Goal: Information Seeking & Learning: Learn about a topic

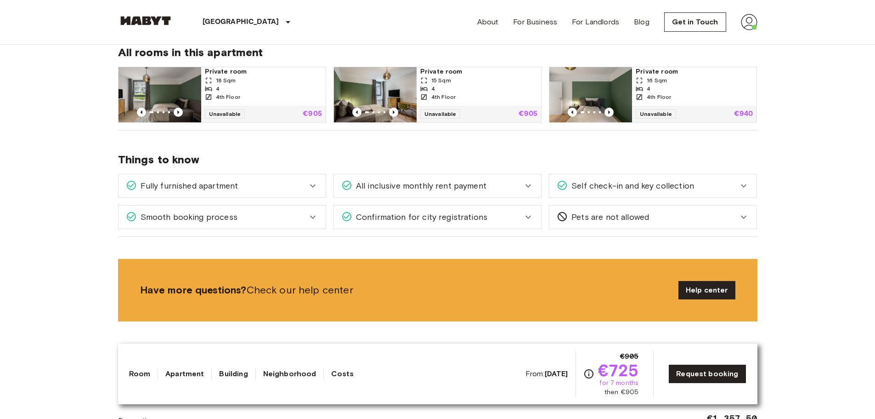
scroll to position [485, 0]
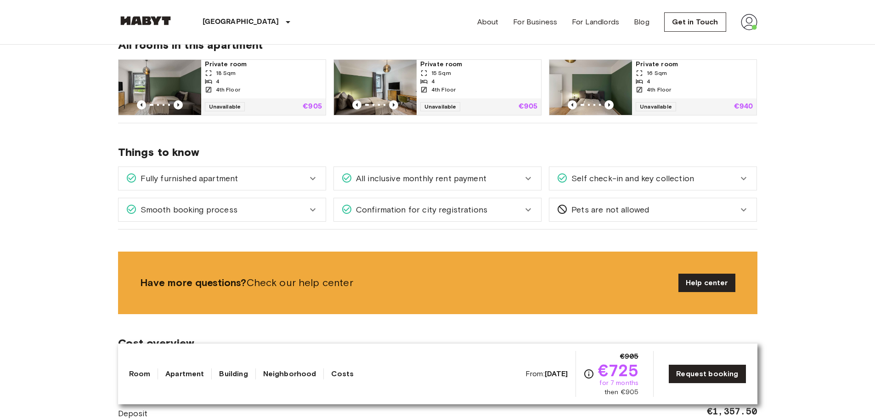
click at [237, 187] on div "Fully furnished apartment" at bounding box center [222, 178] width 207 height 23
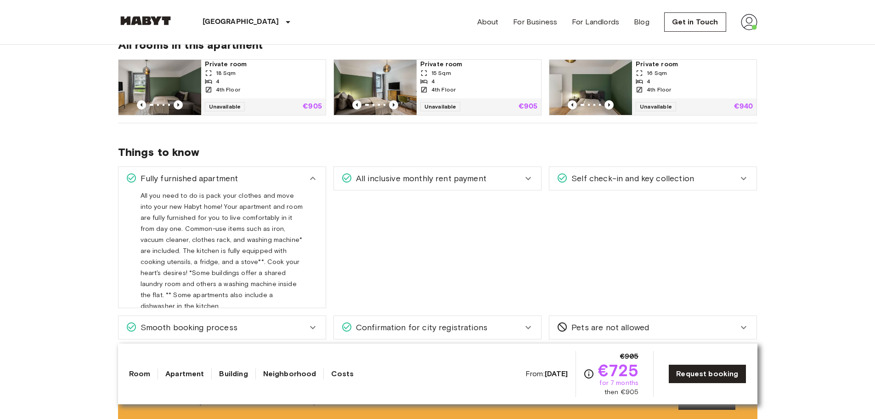
click at [239, 183] on div "Fully furnished apartment" at bounding box center [216, 178] width 181 height 12
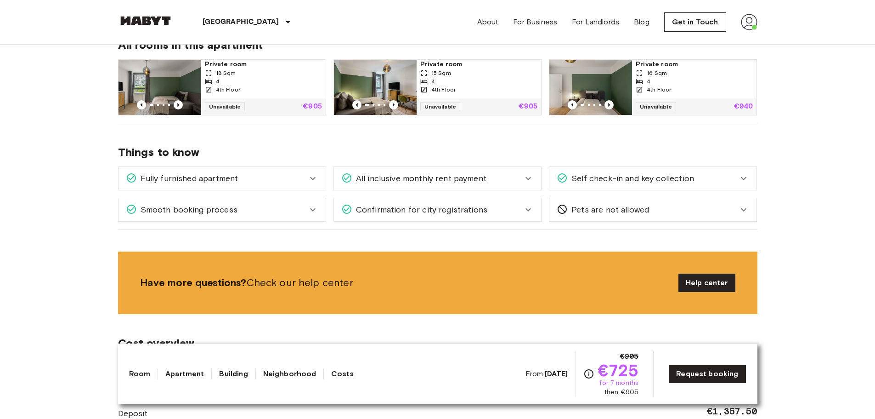
click at [231, 199] on div "Smooth booking process" at bounding box center [222, 209] width 207 height 23
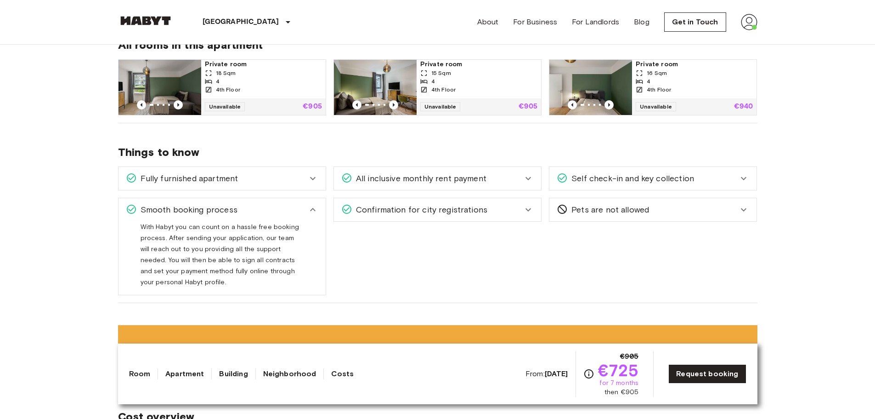
click at [226, 208] on span "Smooth booking process" at bounding box center [187, 210] width 101 height 12
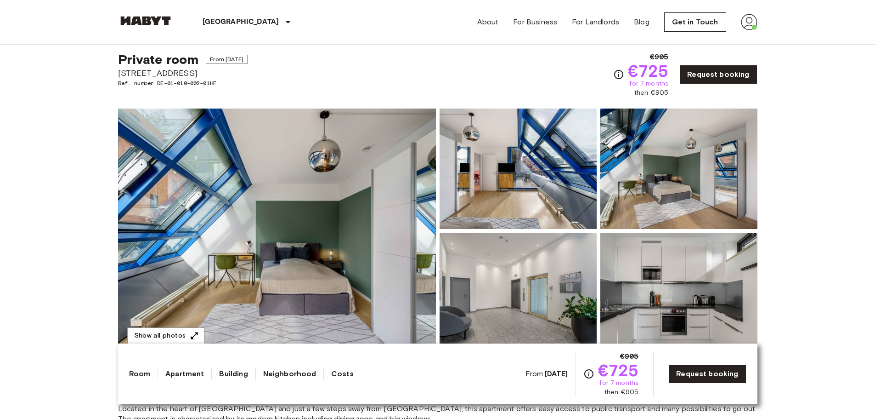
scroll to position [22, 0]
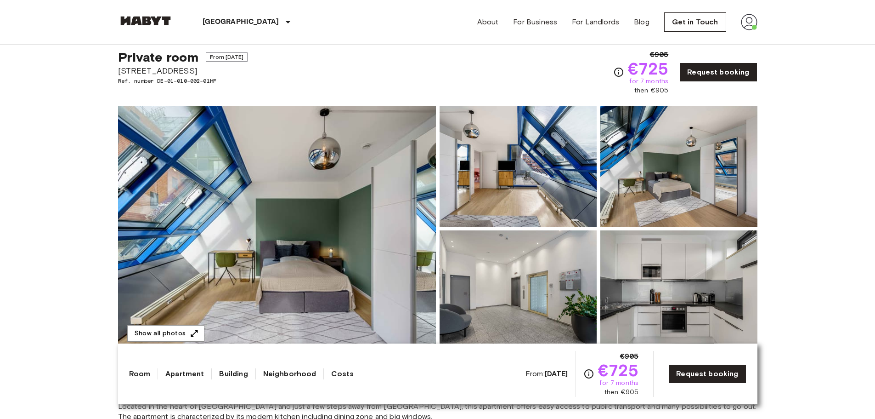
click at [263, 225] on img at bounding box center [277, 228] width 318 height 244
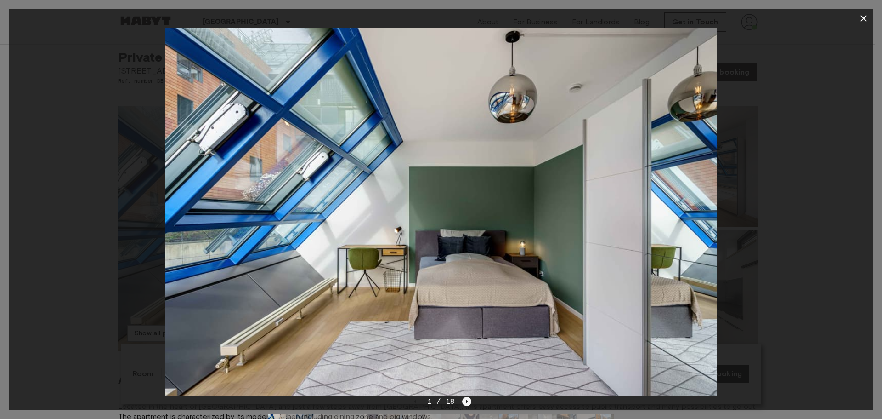
click at [465, 403] on icon "Next image" at bounding box center [466, 401] width 9 height 9
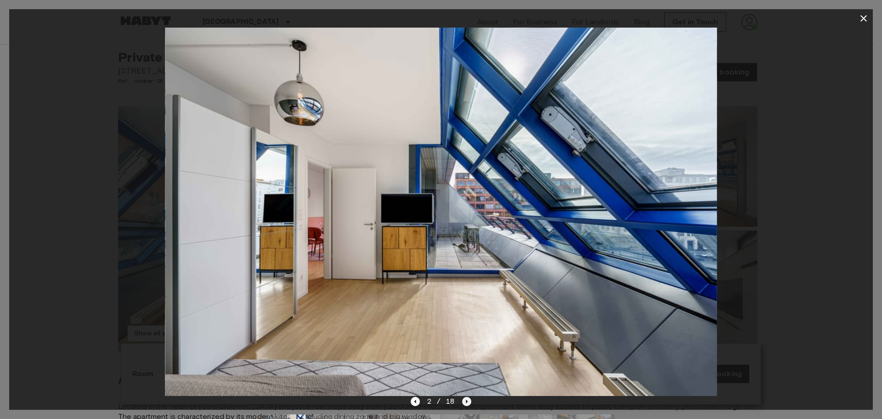
click at [465, 403] on icon "Next image" at bounding box center [466, 401] width 9 height 9
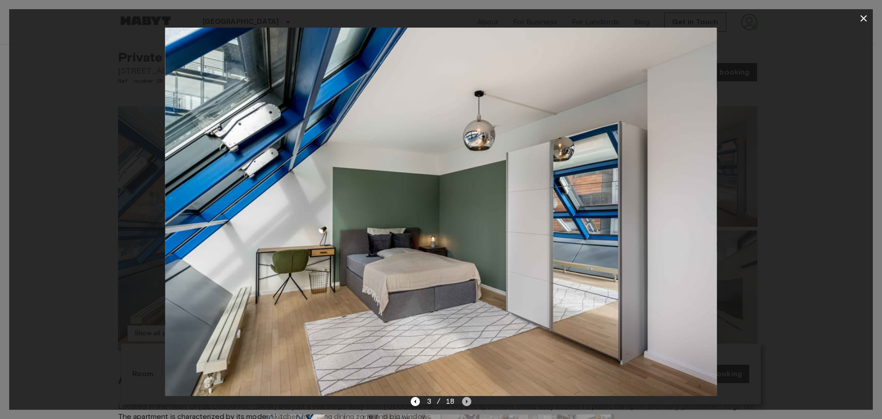
click at [465, 403] on icon "Next image" at bounding box center [466, 401] width 9 height 9
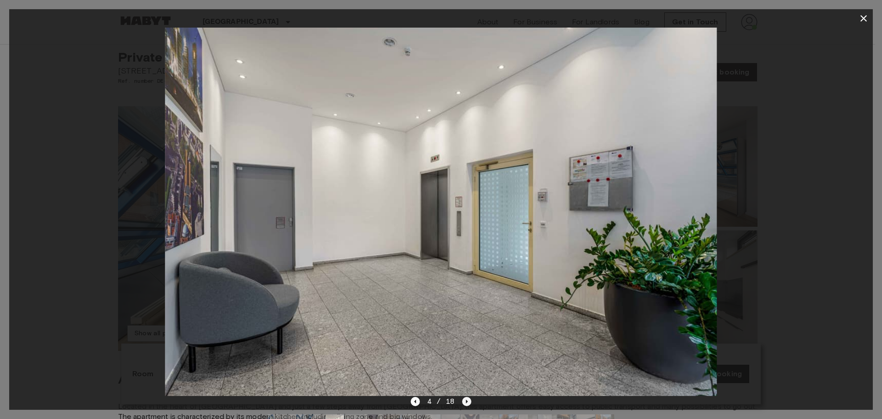
click at [465, 403] on icon "Next image" at bounding box center [466, 401] width 9 height 9
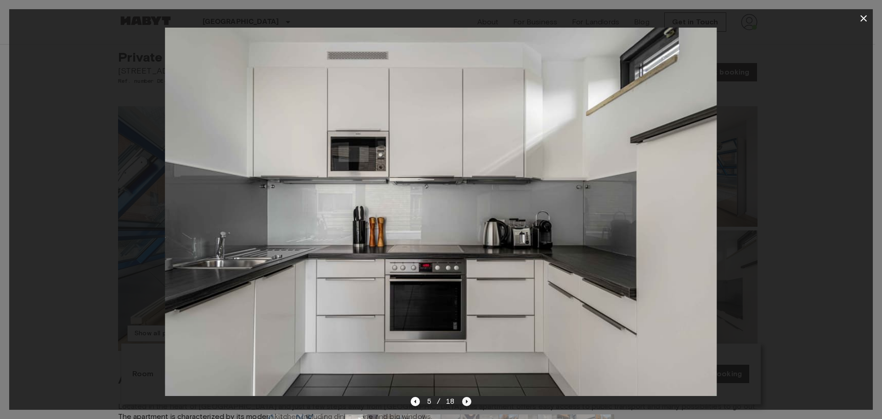
click at [465, 403] on icon "Next image" at bounding box center [466, 401] width 9 height 9
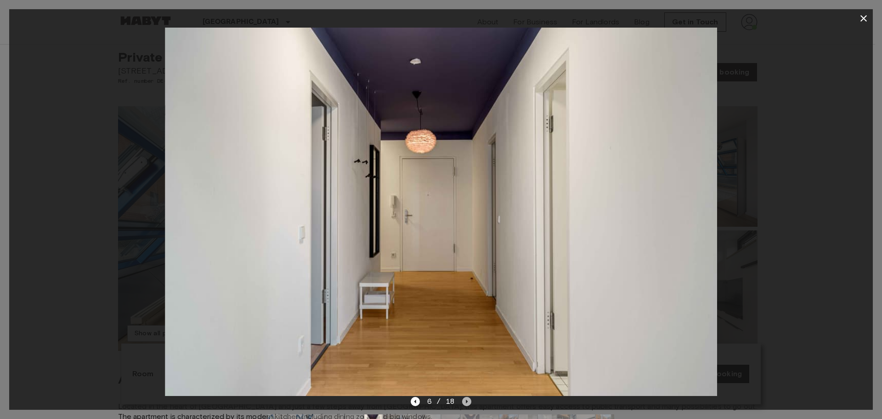
click at [465, 403] on icon "Next image" at bounding box center [466, 401] width 9 height 9
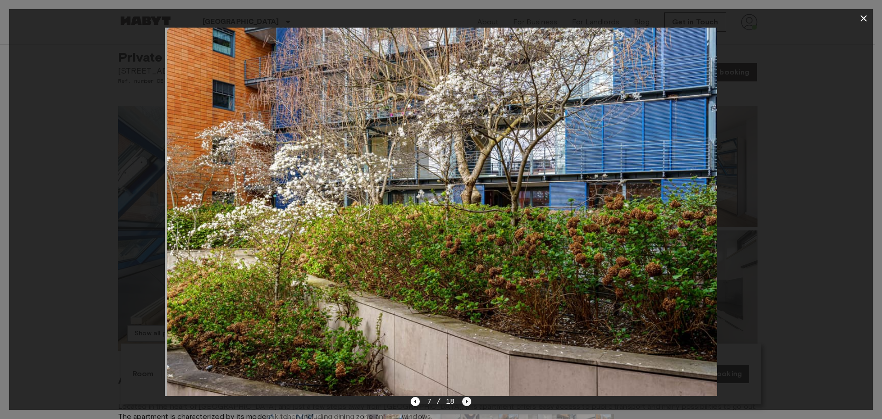
click at [465, 403] on icon "Next image" at bounding box center [466, 401] width 9 height 9
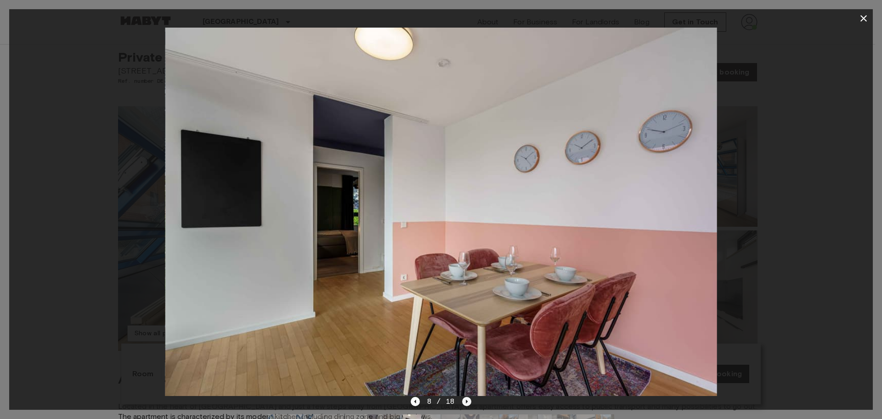
click at [465, 403] on icon "Next image" at bounding box center [466, 401] width 9 height 9
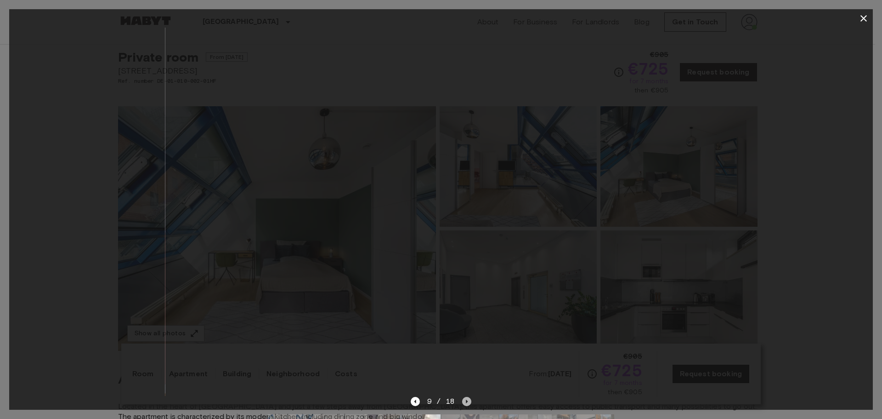
click at [465, 403] on icon "Next image" at bounding box center [466, 401] width 9 height 9
click at [465, 403] on icon "Next image" at bounding box center [469, 401] width 9 height 9
click at [466, 399] on icon "Next image" at bounding box center [469, 401] width 9 height 9
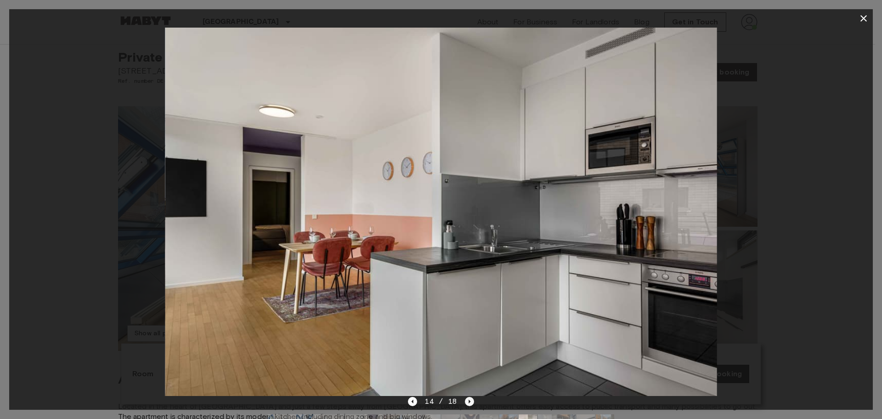
click at [466, 399] on icon "Next image" at bounding box center [469, 401] width 9 height 9
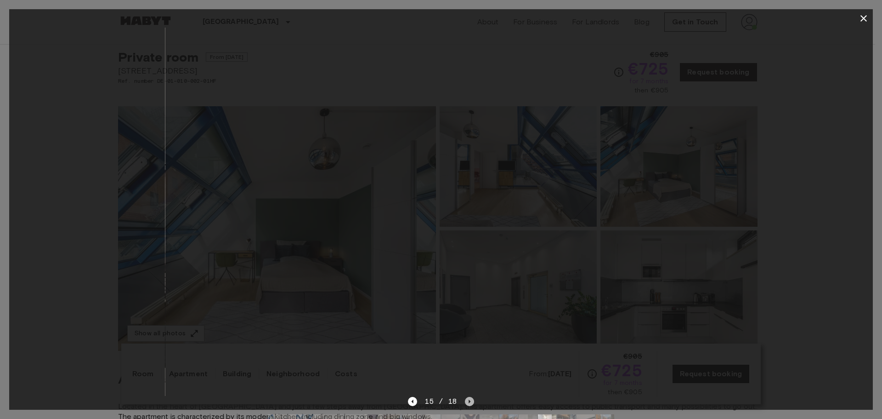
click at [466, 399] on icon "Next image" at bounding box center [469, 401] width 9 height 9
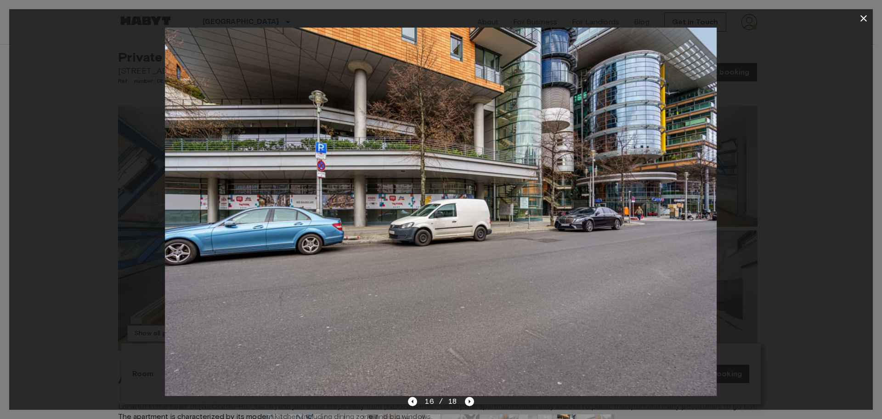
click at [859, 15] on icon "button" at bounding box center [863, 18] width 11 height 11
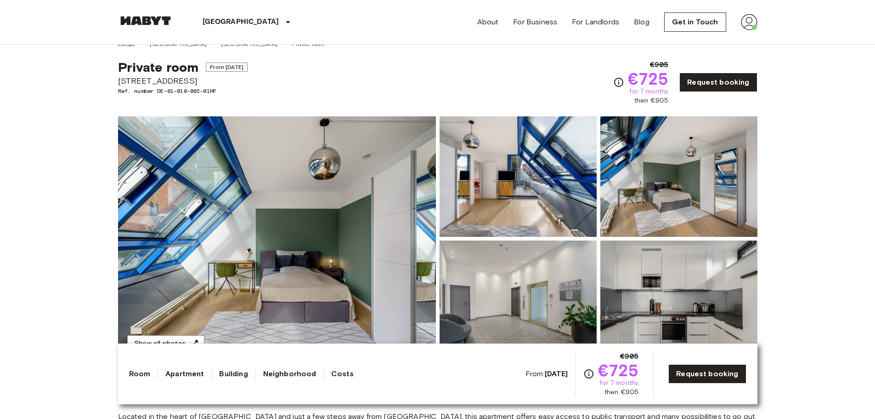
scroll to position [0, 0]
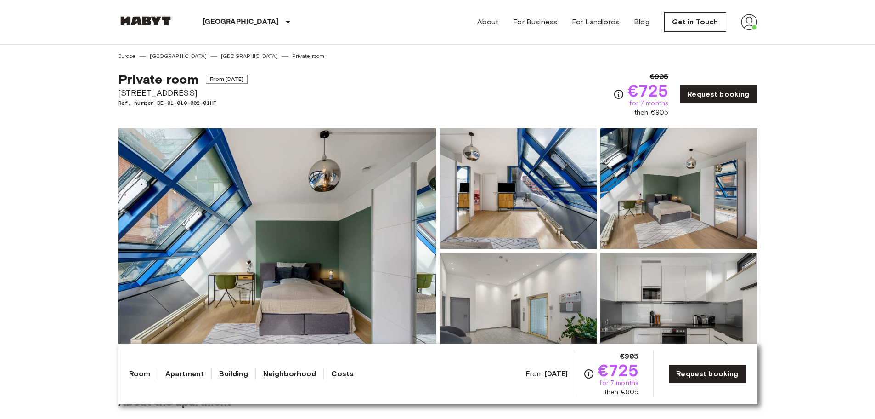
click at [293, 374] on link "Neighborhood" at bounding box center [289, 373] width 53 height 11
click at [296, 371] on link "Neighborhood" at bounding box center [289, 373] width 53 height 11
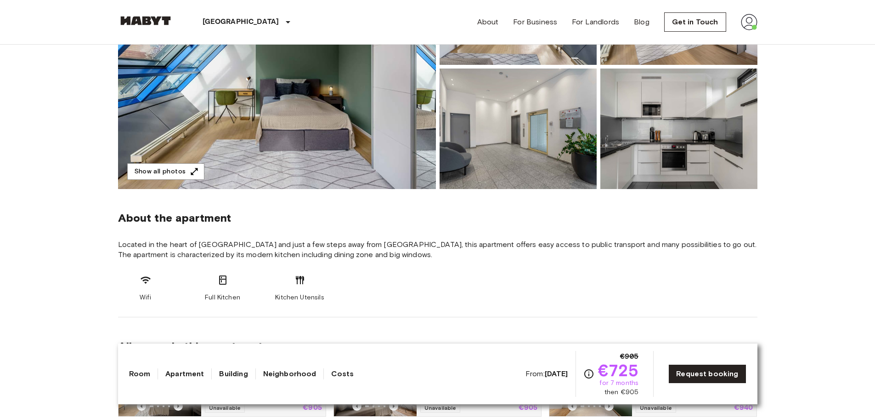
click at [184, 375] on link "Apartment" at bounding box center [184, 373] width 39 height 11
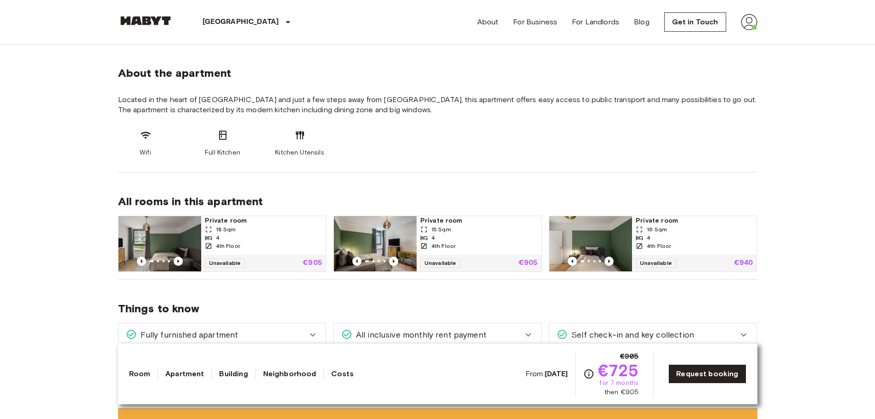
click at [223, 369] on link "Building" at bounding box center [233, 373] width 28 height 11
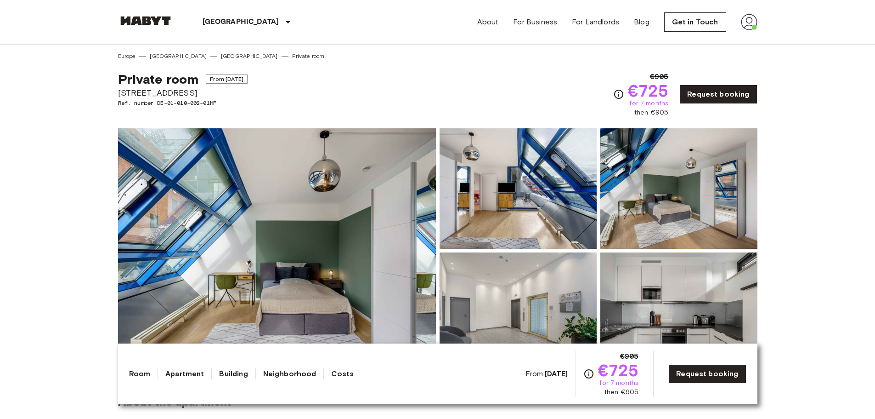
click at [274, 374] on link "Neighborhood" at bounding box center [289, 373] width 53 height 11
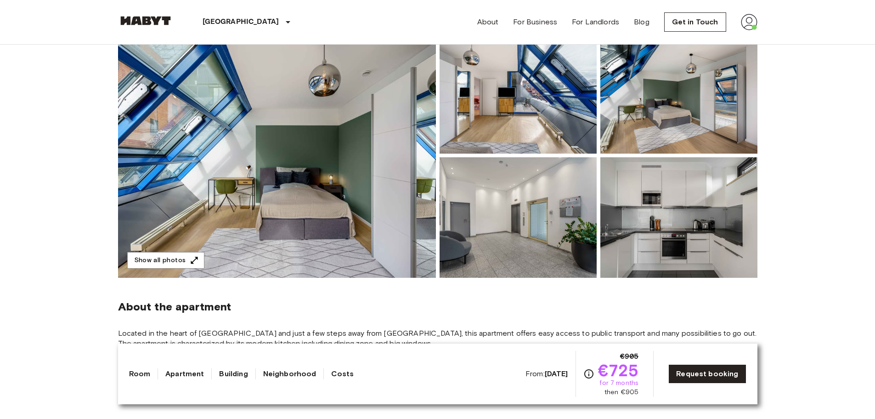
scroll to position [92, 0]
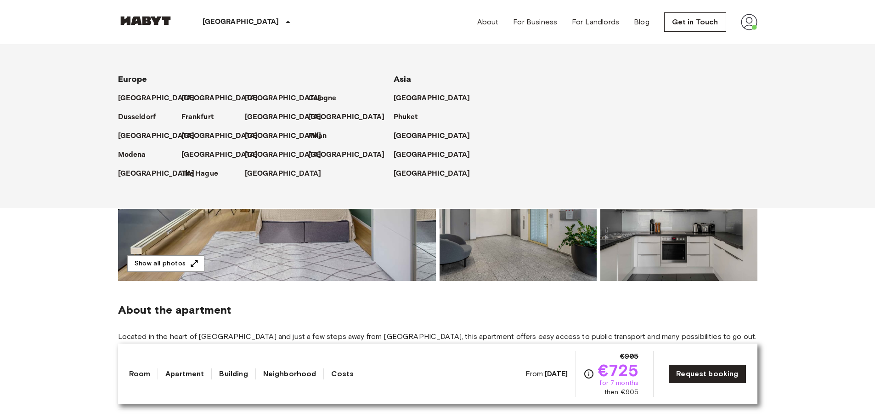
click at [213, 22] on p "[GEOGRAPHIC_DATA]" at bounding box center [241, 22] width 77 height 11
click at [189, 96] on p "[GEOGRAPHIC_DATA]" at bounding box center [221, 98] width 77 height 11
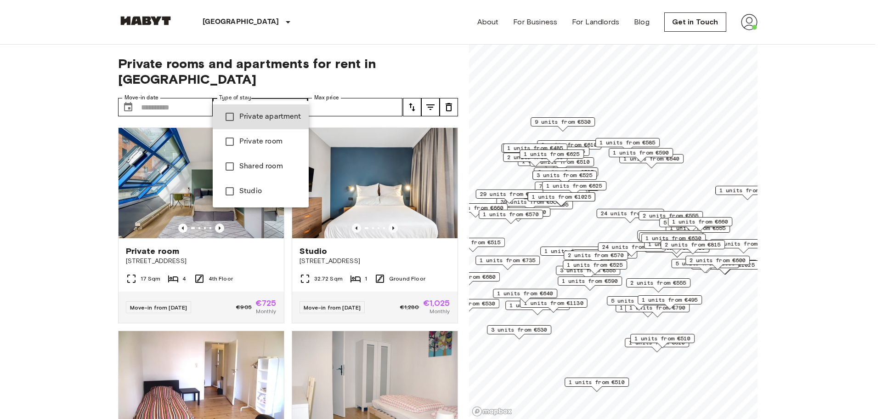
click at [260, 136] on li "Private room" at bounding box center [261, 141] width 96 height 25
type input "**********"
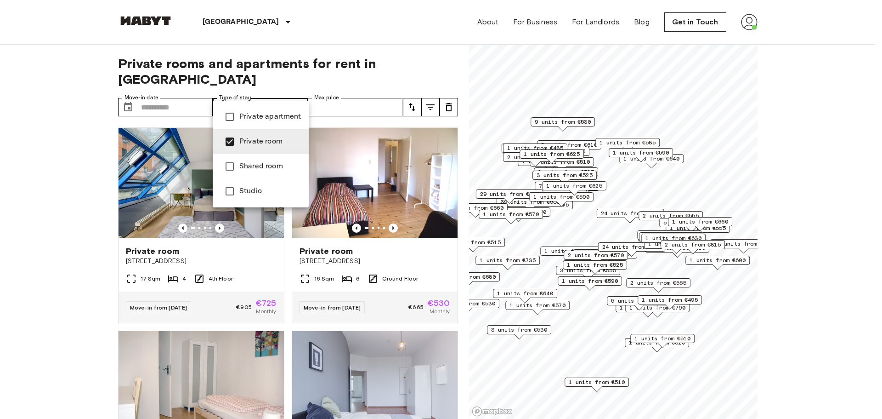
click at [428, 91] on div at bounding box center [441, 209] width 882 height 419
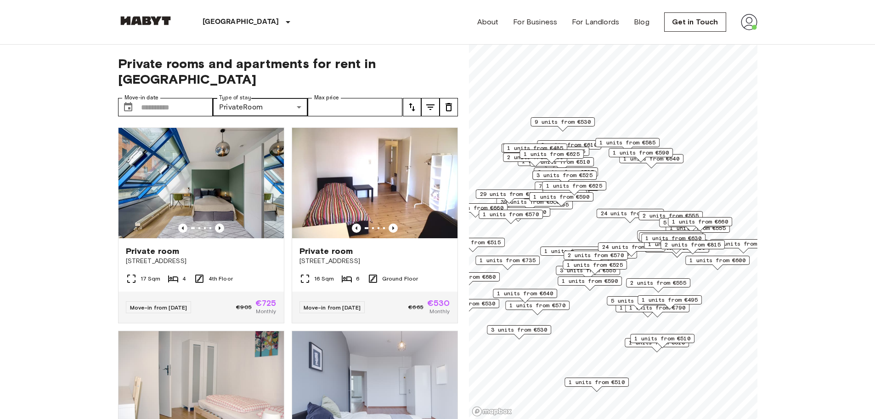
click at [425, 102] on icon "tune" at bounding box center [430, 107] width 11 height 11
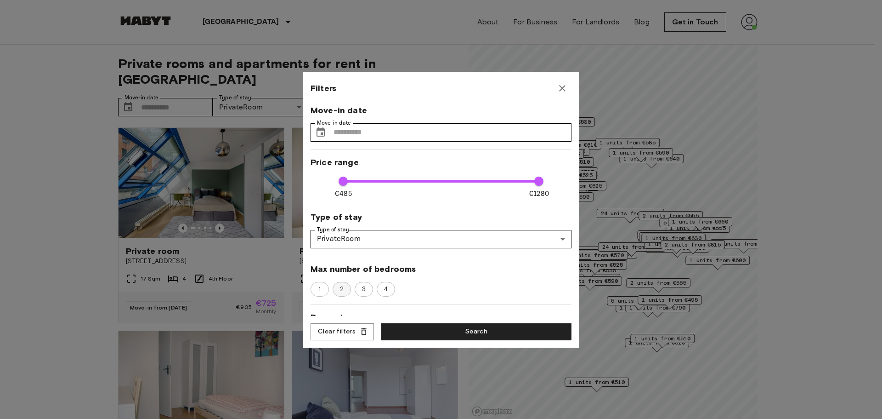
click at [343, 289] on span "2" at bounding box center [342, 288] width 14 height 9
type input "****"
type input "**"
click at [434, 329] on button "Search" at bounding box center [476, 331] width 190 height 17
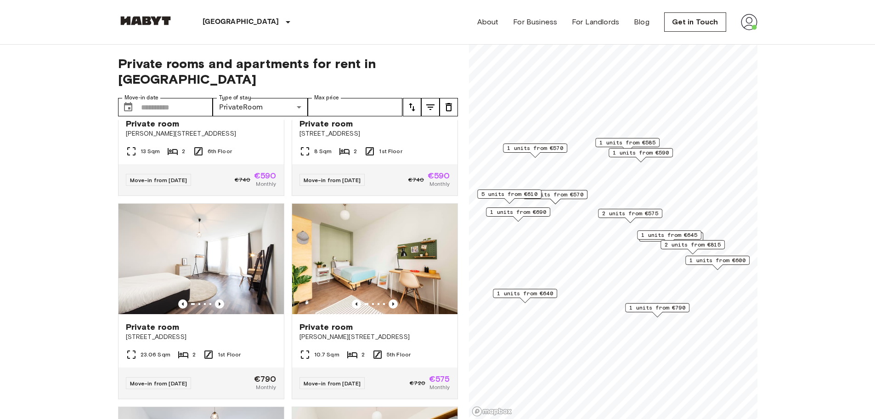
scroll to position [337, 0]
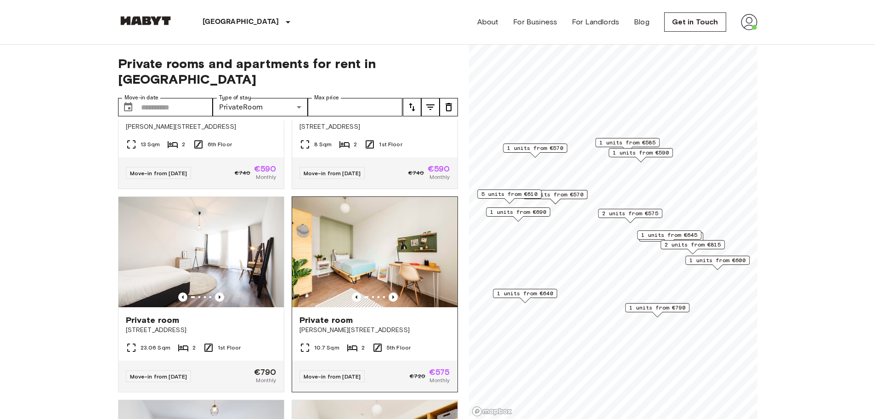
click at [401, 325] on span "[PERSON_NAME][STREET_ADDRESS]" at bounding box center [375, 329] width 151 height 9
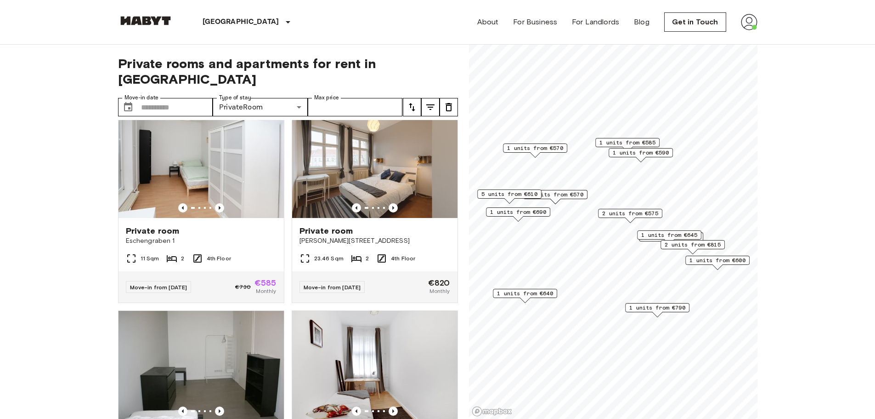
scroll to position [16, 0]
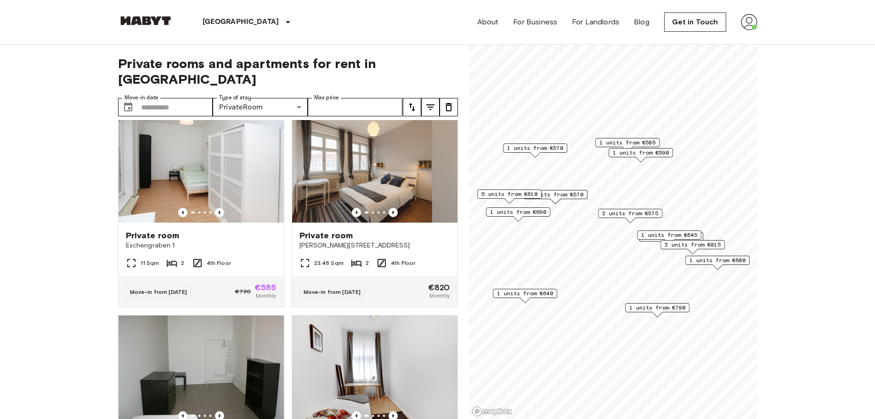
click at [510, 193] on span "5 units from €610" at bounding box center [510, 194] width 56 height 8
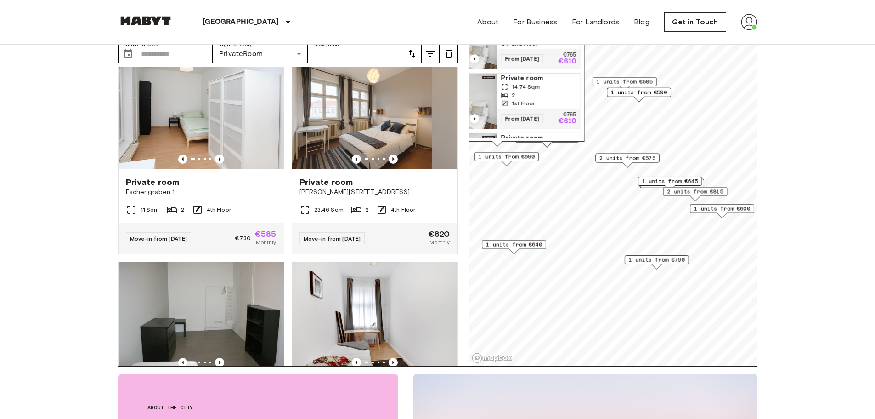
scroll to position [0, 0]
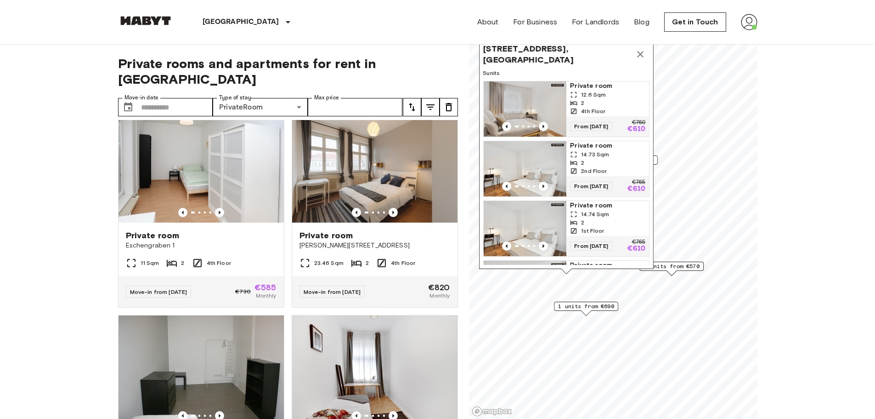
click at [642, 56] on icon "Map marker" at bounding box center [640, 54] width 6 height 6
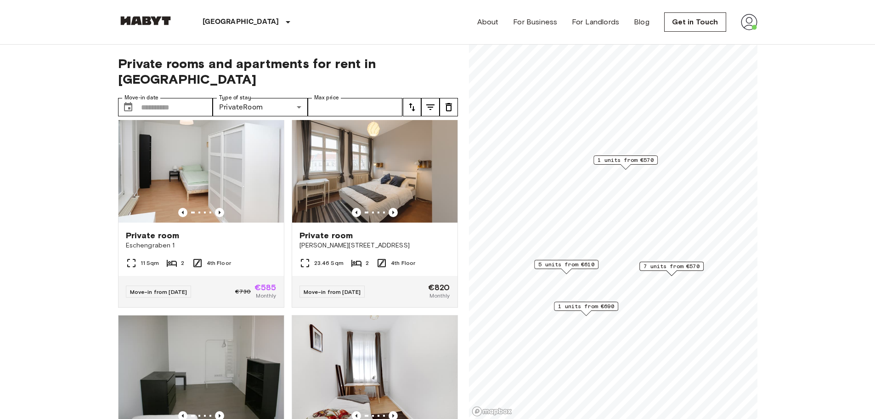
click at [639, 162] on span "1 units from €570" at bounding box center [626, 160] width 56 height 8
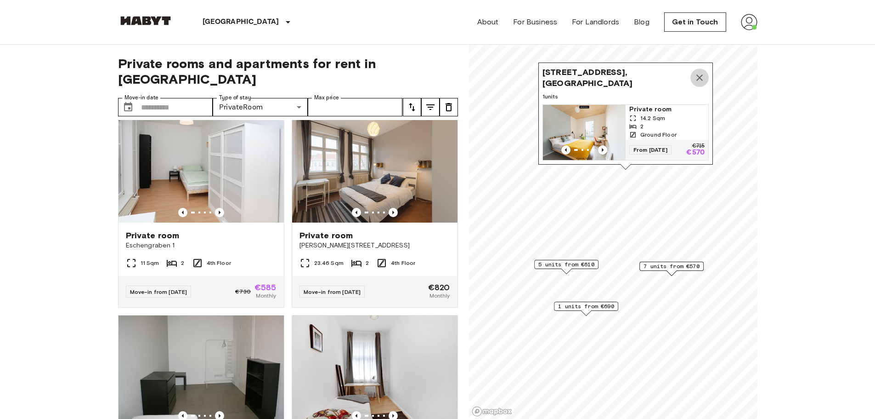
click at [700, 76] on icon "Map marker" at bounding box center [699, 77] width 11 height 11
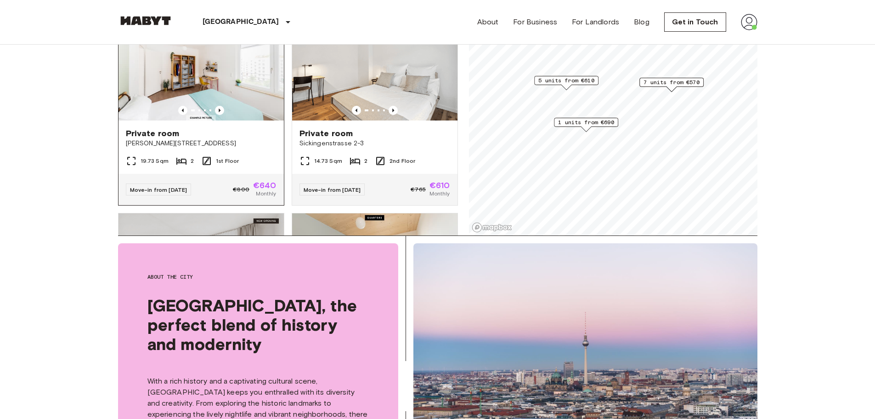
scroll to position [1964, 0]
click at [245, 139] on div "Private room" at bounding box center [201, 133] width 151 height 11
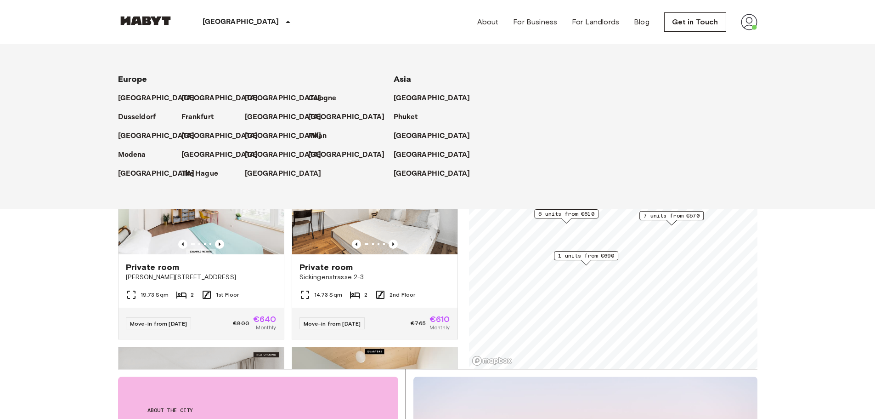
scroll to position [46, 0]
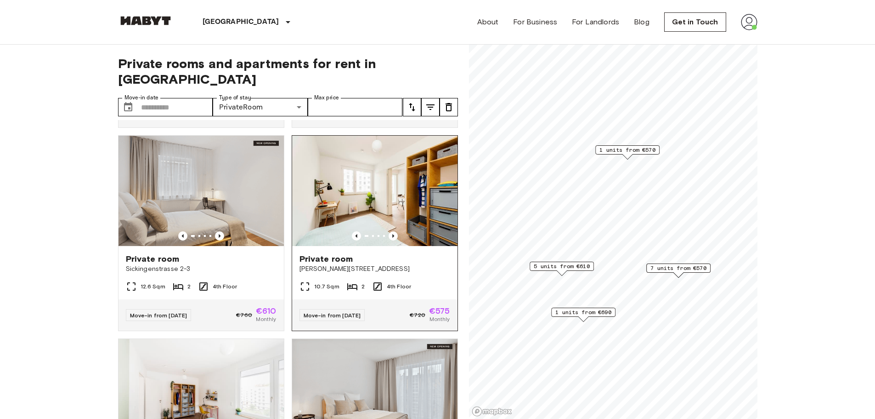
scroll to position [397, 0]
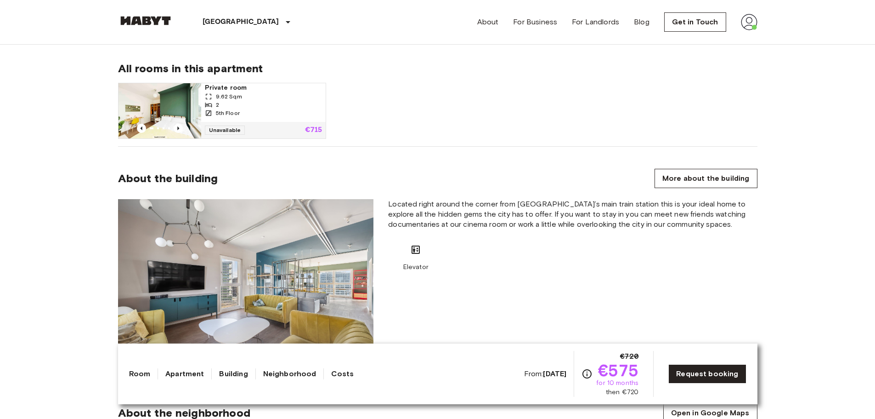
scroll to position [597, 0]
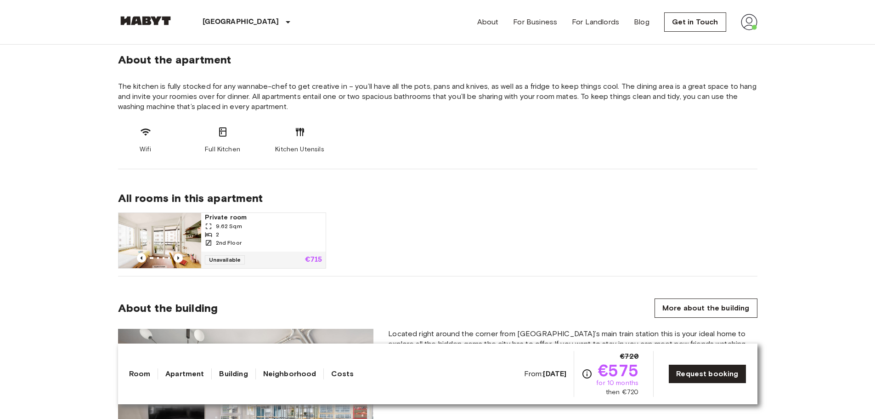
scroll to position [597, 0]
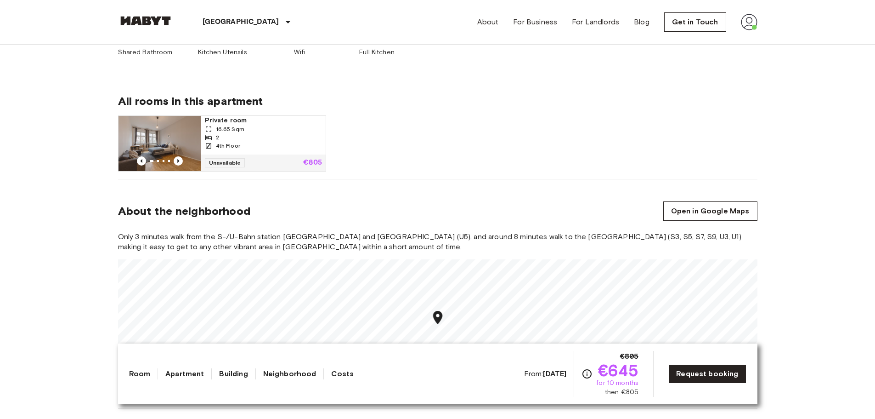
scroll to position [551, 0]
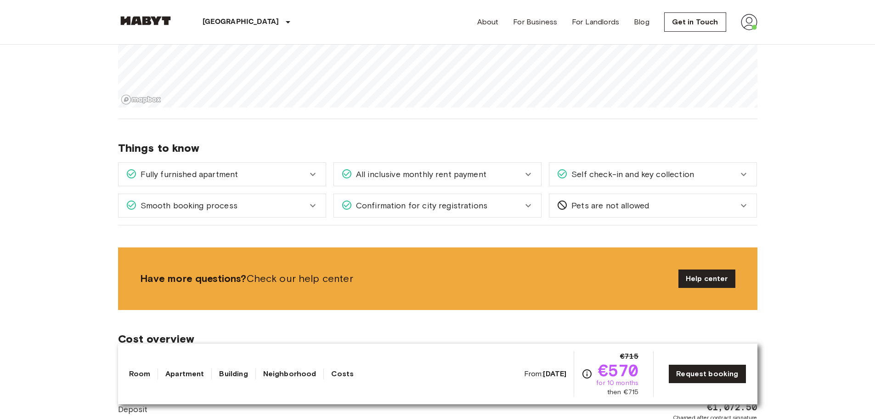
scroll to position [1103, 0]
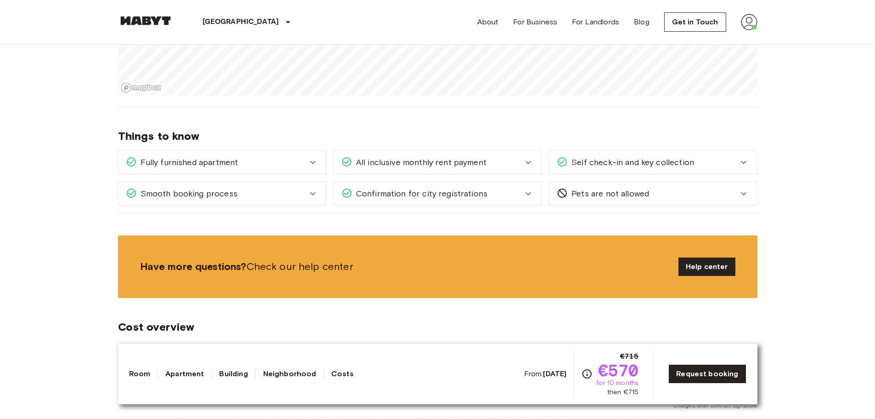
click at [236, 157] on span "Fully furnished apartment" at bounding box center [188, 162] width 102 height 12
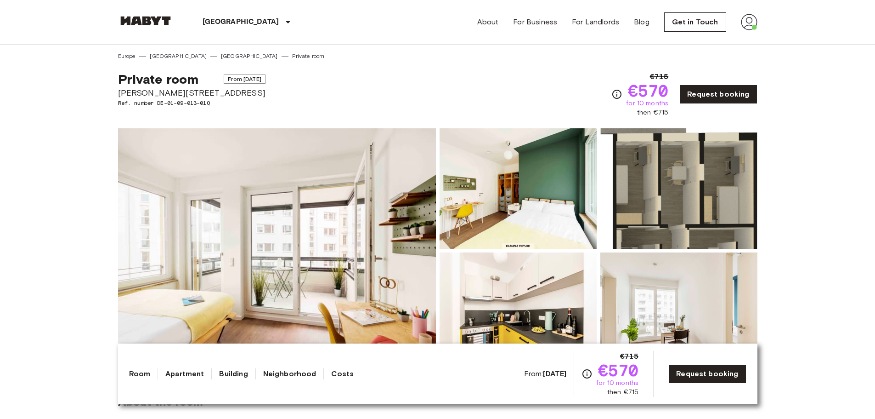
scroll to position [50, 0]
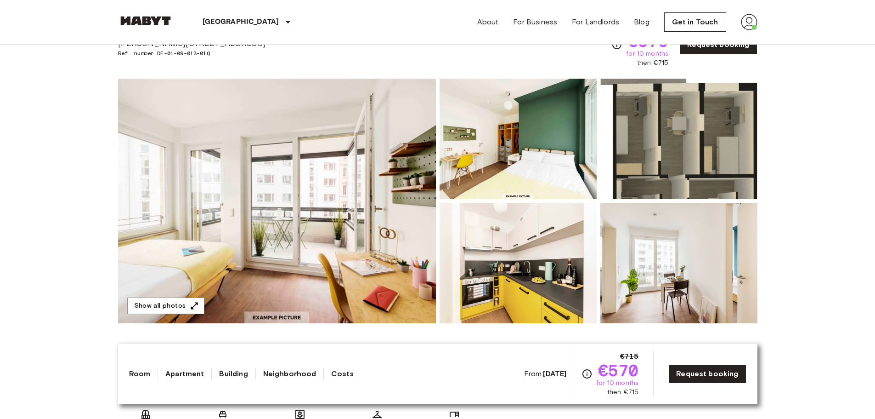
click at [363, 244] on img at bounding box center [277, 201] width 318 height 244
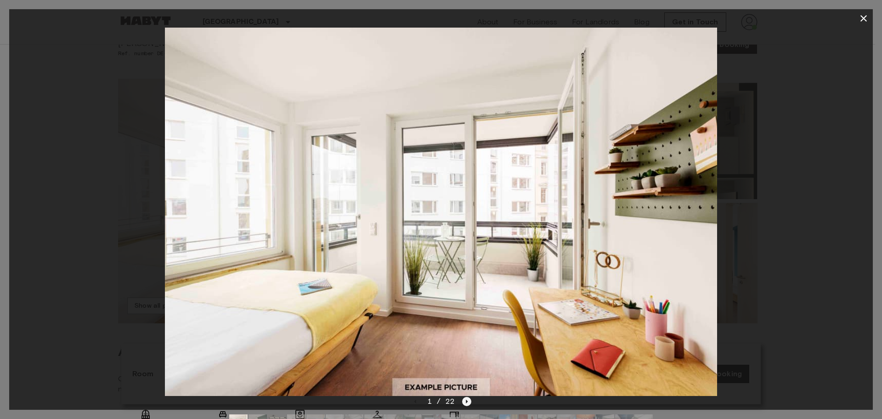
click at [470, 400] on icon "Next image" at bounding box center [466, 401] width 9 height 9
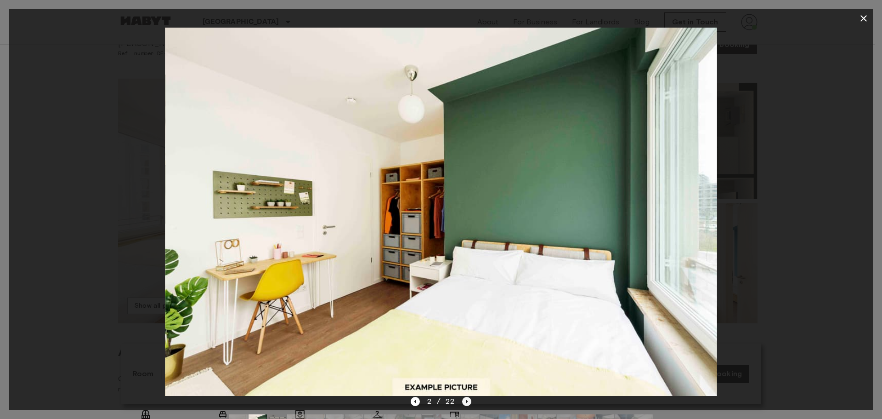
click at [470, 398] on icon "Next image" at bounding box center [466, 401] width 9 height 9
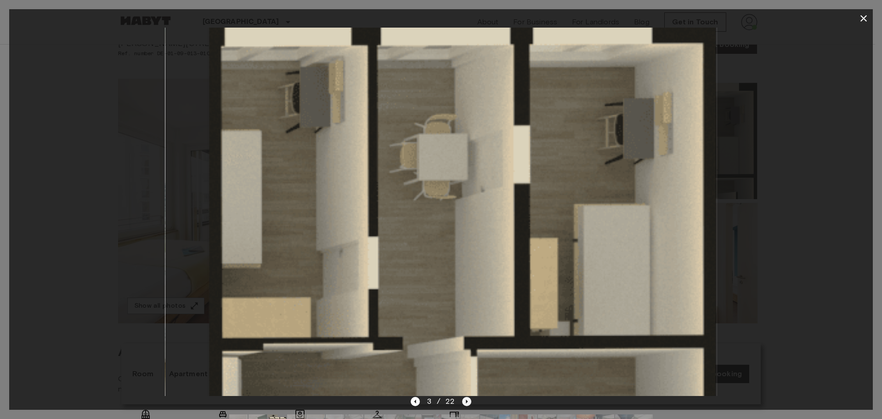
click at [470, 398] on icon "Next image" at bounding box center [466, 401] width 9 height 9
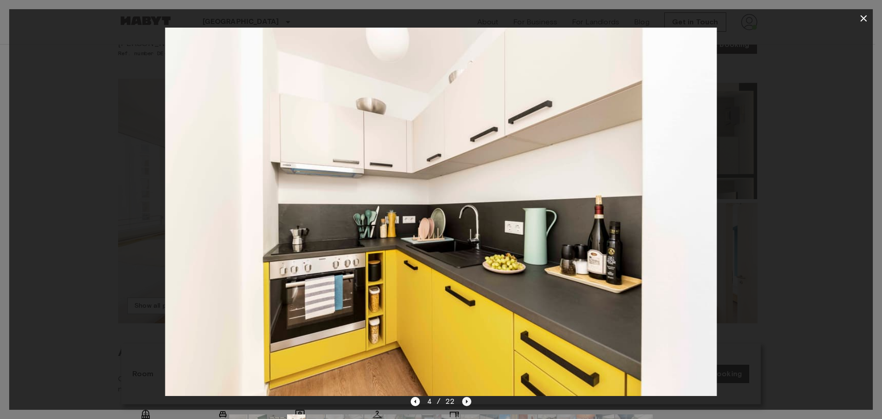
click at [470, 398] on icon "Next image" at bounding box center [466, 401] width 9 height 9
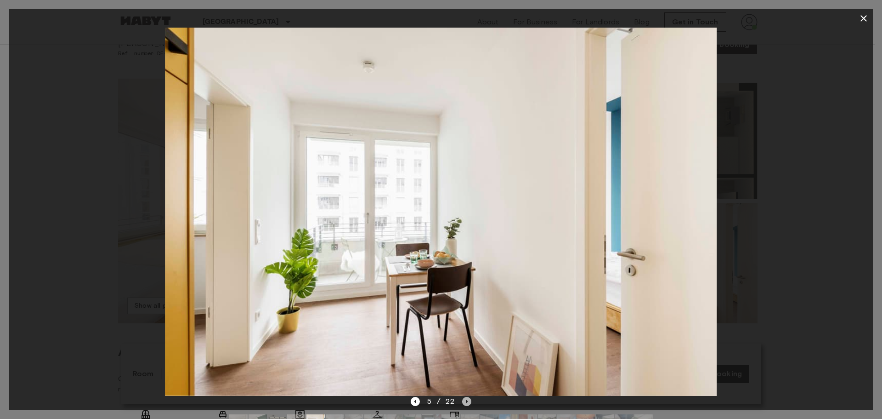
click at [470, 398] on icon "Next image" at bounding box center [466, 401] width 9 height 9
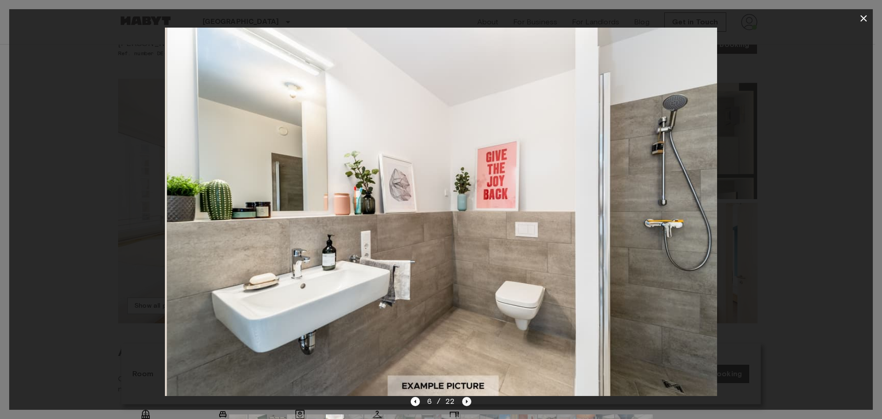
click at [470, 398] on icon "Next image" at bounding box center [466, 401] width 9 height 9
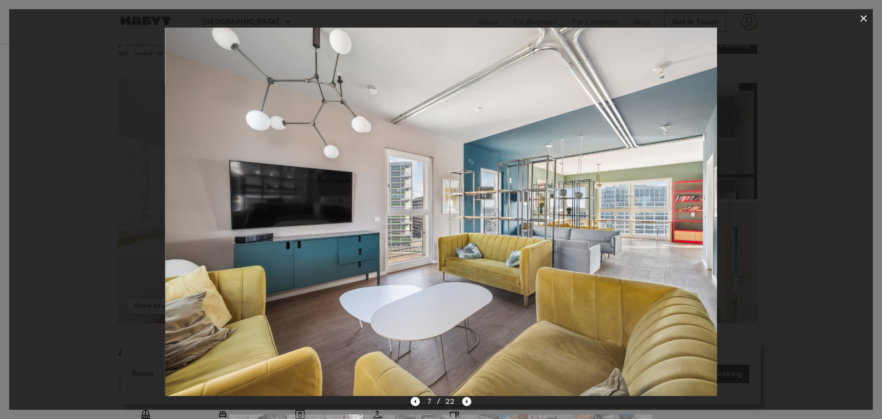
click at [470, 398] on icon "Next image" at bounding box center [466, 401] width 9 height 9
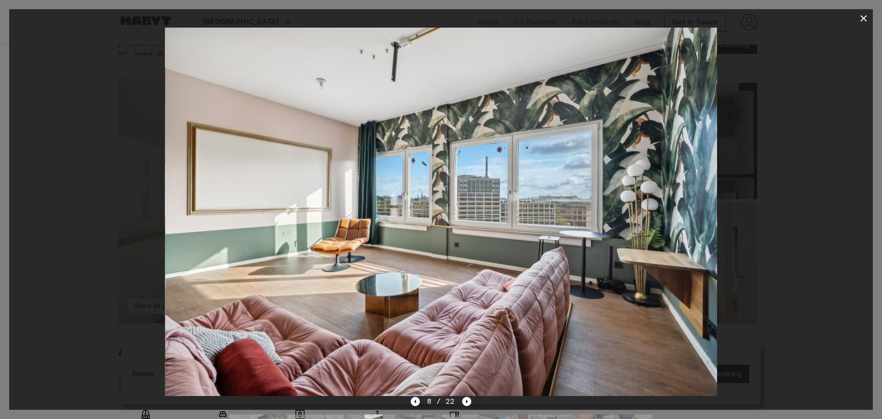
click at [460, 402] on div "8 / 22" at bounding box center [441, 401] width 61 height 11
click at [469, 402] on icon "Next image" at bounding box center [466, 401] width 9 height 9
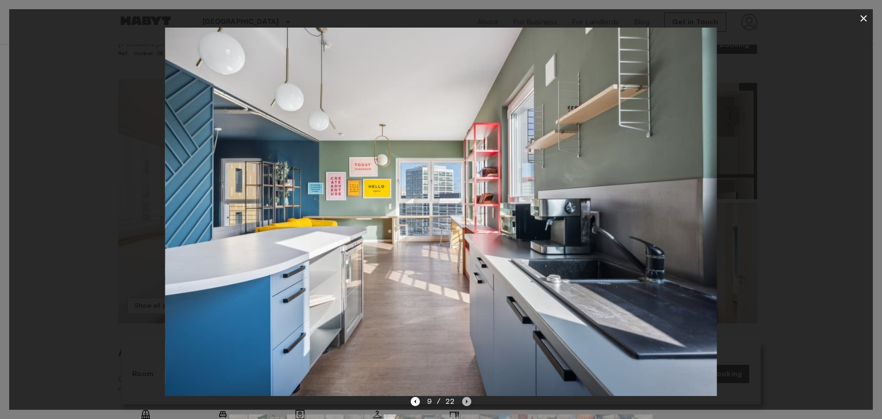
click at [469, 401] on icon "Next image" at bounding box center [466, 401] width 9 height 9
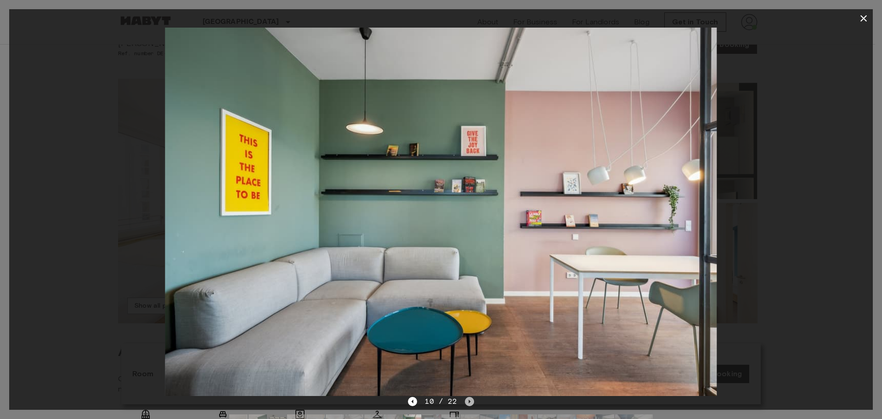
click at [469, 401] on icon "Next image" at bounding box center [470, 401] width 2 height 4
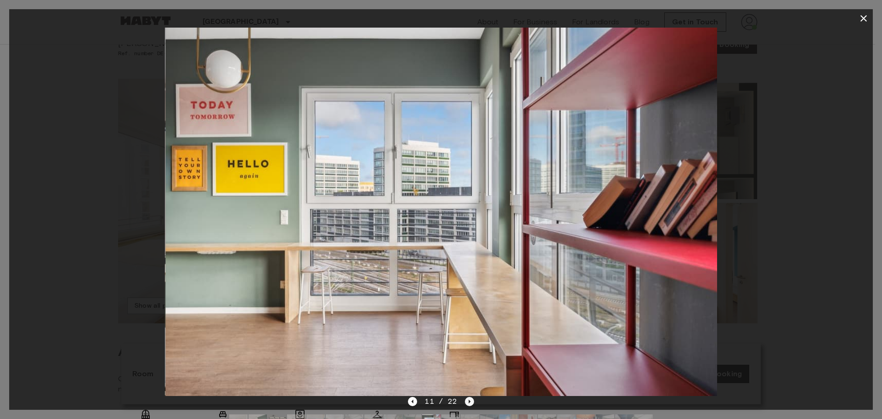
click at [469, 401] on icon "Next image" at bounding box center [470, 401] width 2 height 4
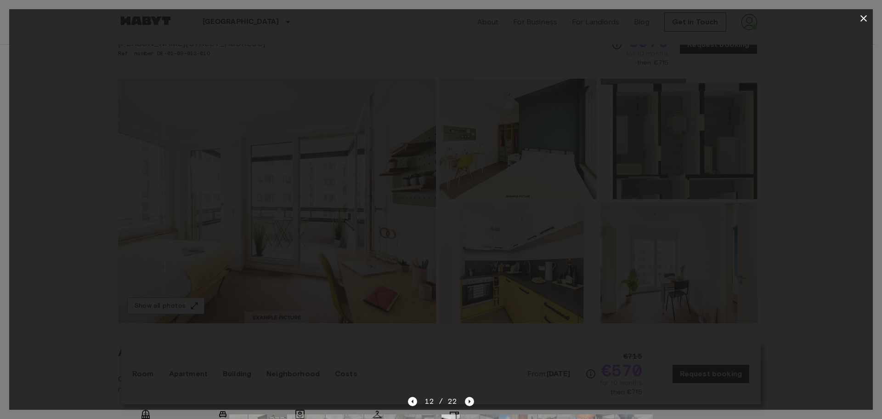
click at [469, 401] on icon "Next image" at bounding box center [470, 401] width 2 height 4
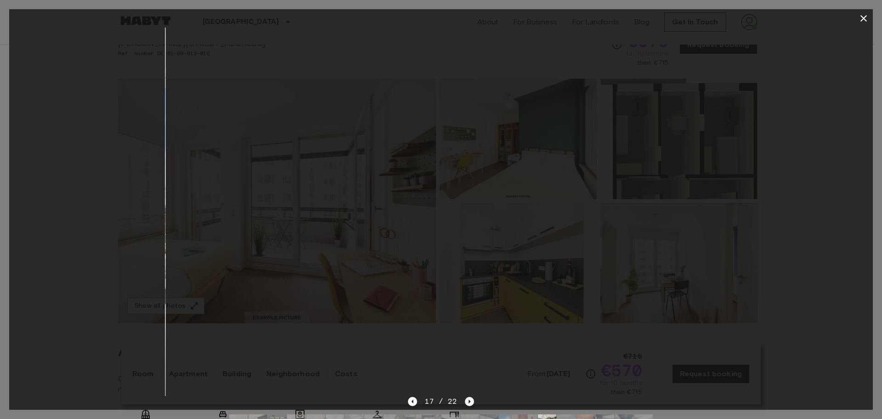
click at [469, 401] on icon "Next image" at bounding box center [470, 401] width 2 height 4
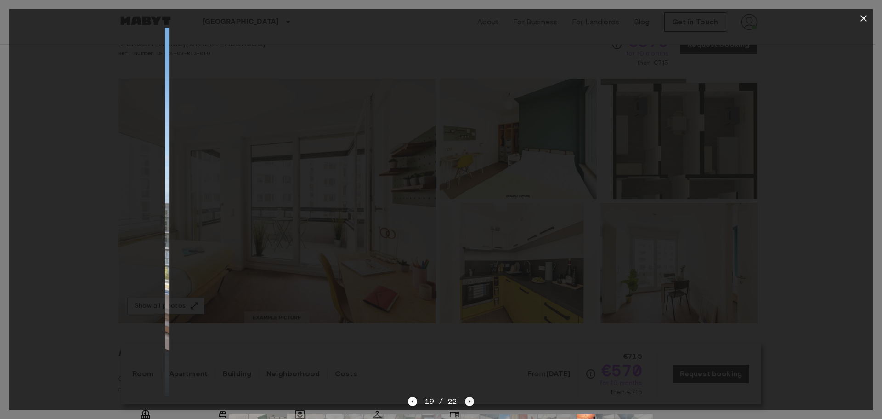
click at [469, 401] on icon "Next image" at bounding box center [470, 401] width 2 height 4
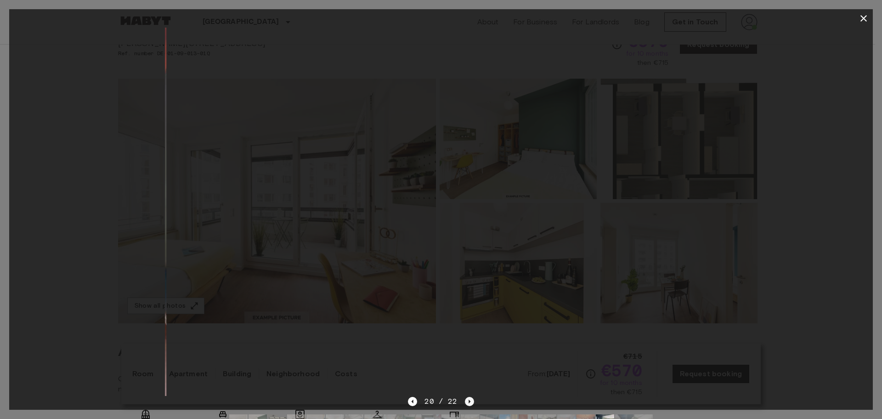
click at [469, 401] on icon "Next image" at bounding box center [470, 401] width 2 height 4
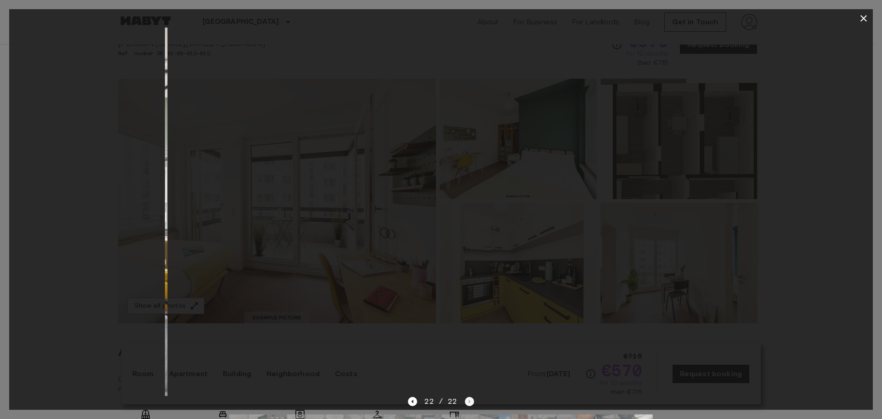
click at [469, 401] on div "22 / 22" at bounding box center [441, 401] width 66 height 11
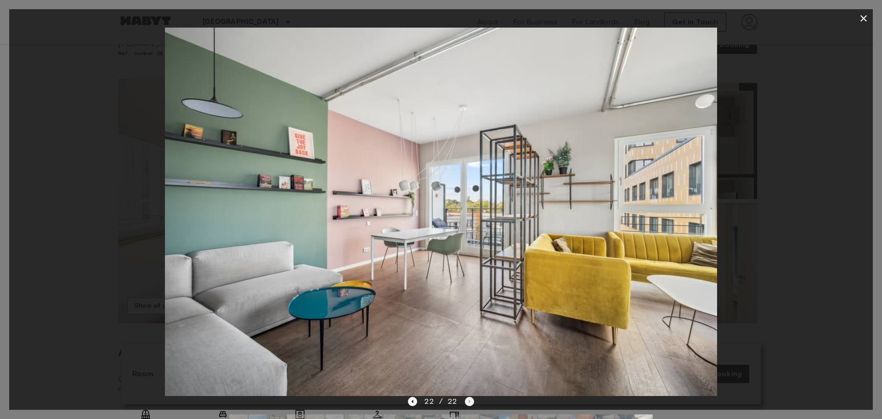
click at [469, 401] on div "22 / 22" at bounding box center [441, 401] width 66 height 11
click at [862, 20] on icon "button" at bounding box center [864, 18] width 6 height 6
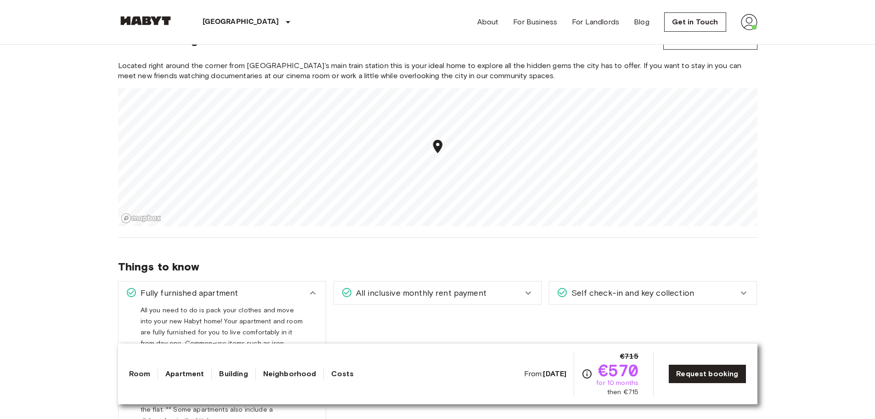
scroll to position [969, 0]
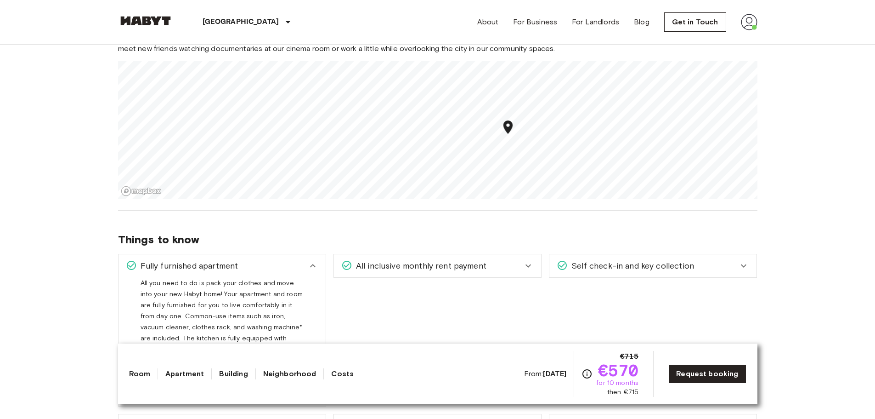
scroll to position [1016, 0]
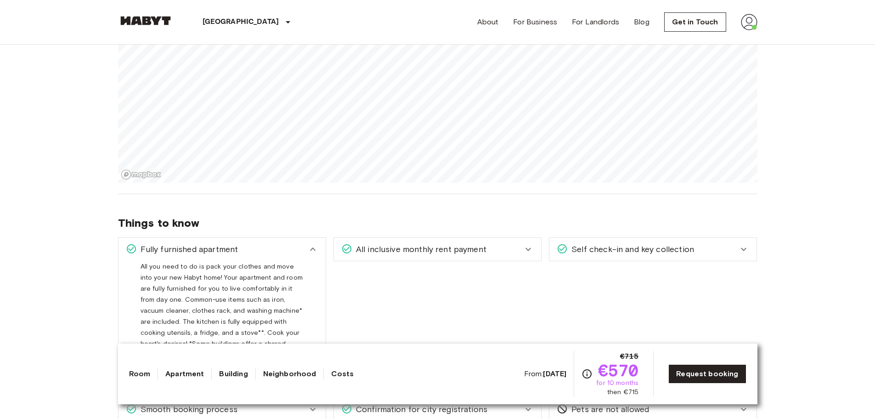
click at [436, 238] on div "Europe Germany Berlin Private room Private room From Oct 19 2025 Klara-Franke-S…" at bounding box center [438, 275] width 662 height 2493
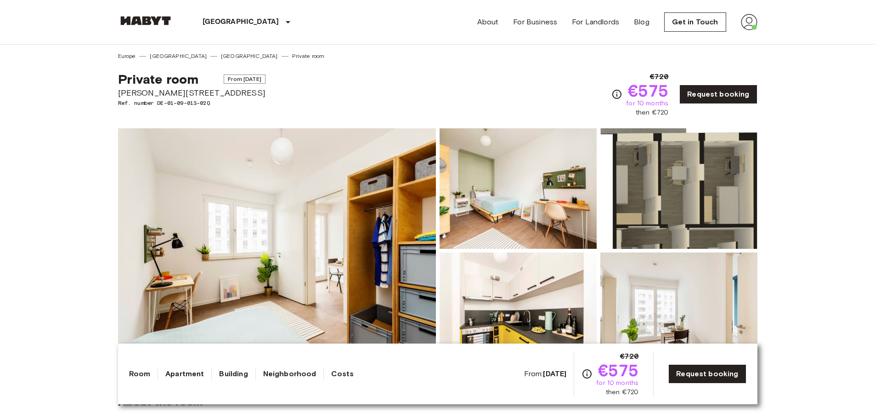
drag, startPoint x: 232, startPoint y: 79, endPoint x: 304, endPoint y: 74, distance: 72.3
click at [276, 75] on div "Private room From [DATE] [PERSON_NAME][STREET_ADDRESS]. number DE-01-09-013-02Q…" at bounding box center [438, 88] width 640 height 57
click at [355, 82] on div "Private room From [DATE] [PERSON_NAME][STREET_ADDRESS]. number DE-01-09-013-02Q…" at bounding box center [438, 88] width 640 height 57
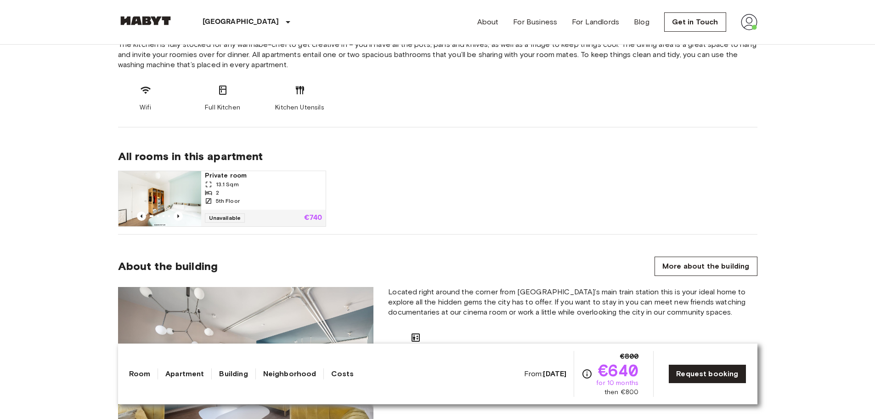
scroll to position [505, 0]
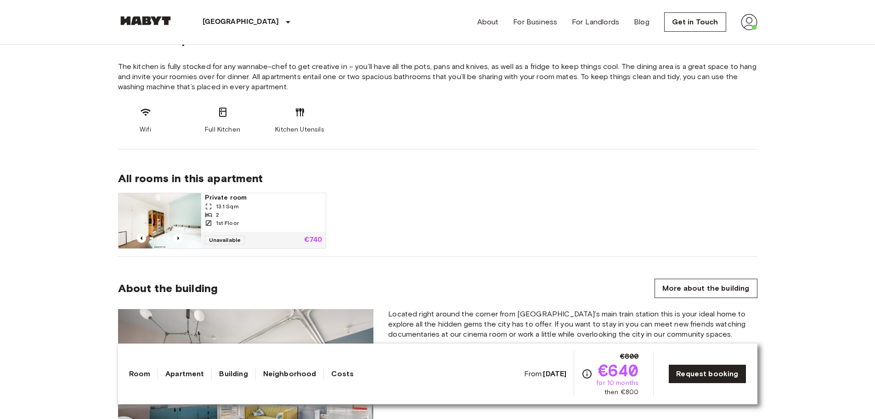
scroll to position [551, 0]
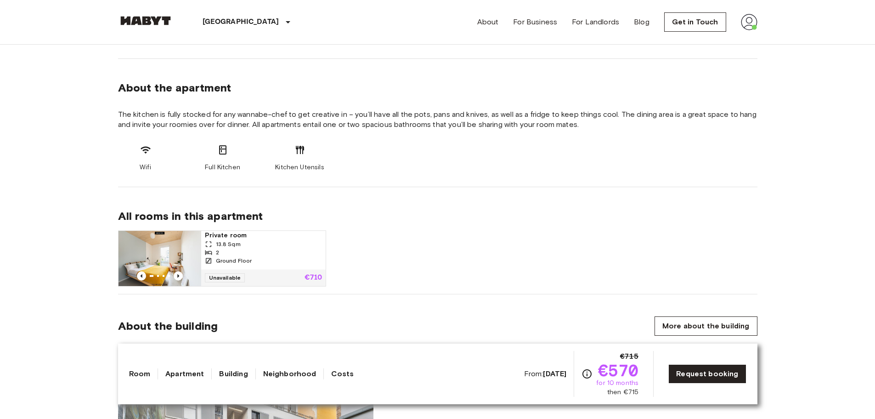
scroll to position [459, 0]
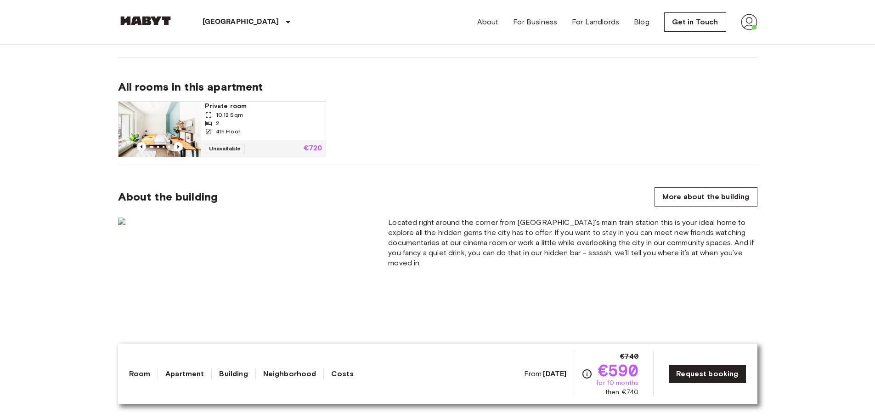
scroll to position [597, 0]
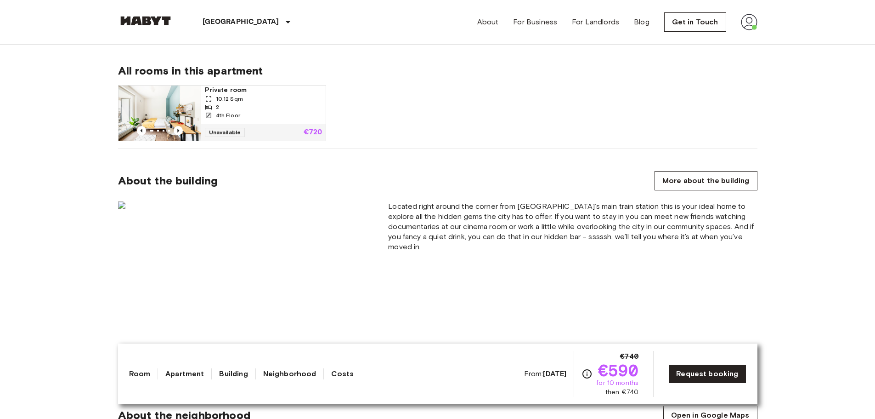
click at [251, 111] on div "2" at bounding box center [263, 107] width 117 height 8
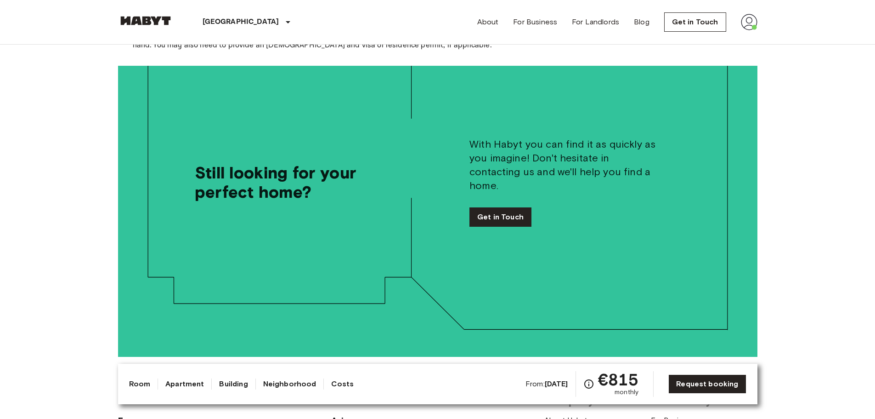
scroll to position [1731, 0]
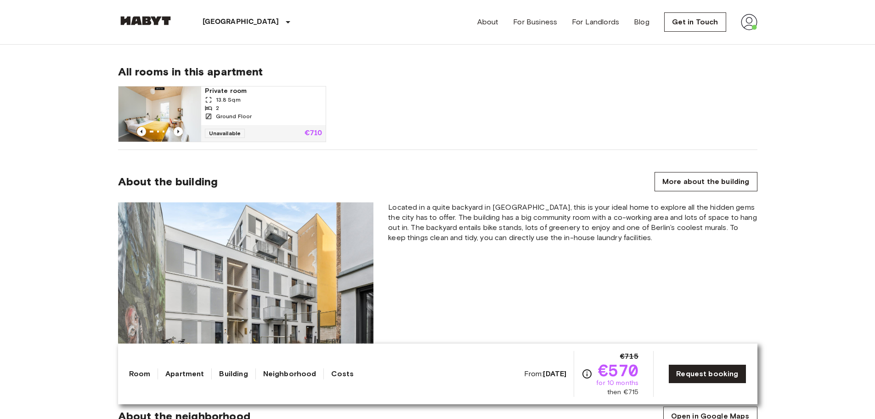
scroll to position [597, 0]
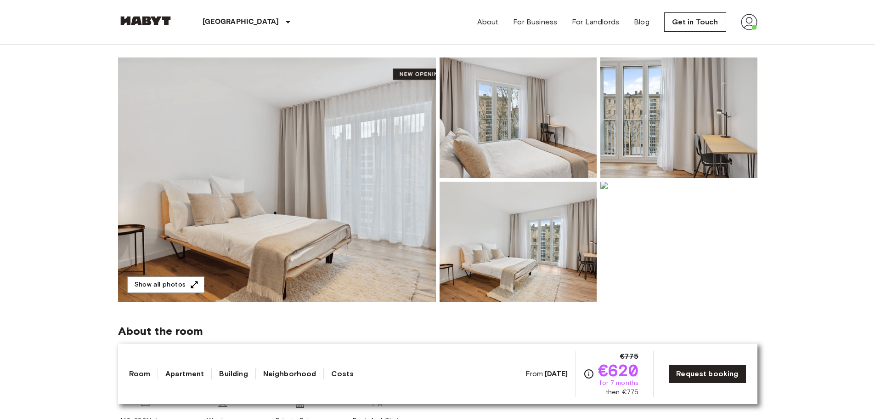
scroll to position [92, 0]
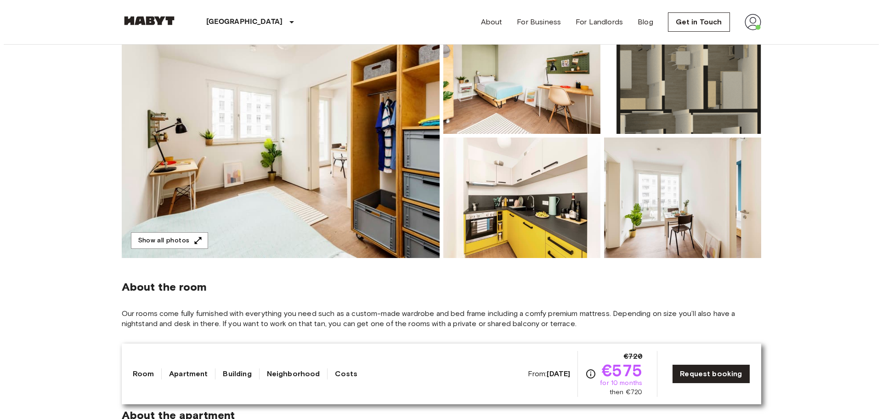
scroll to position [138, 0]
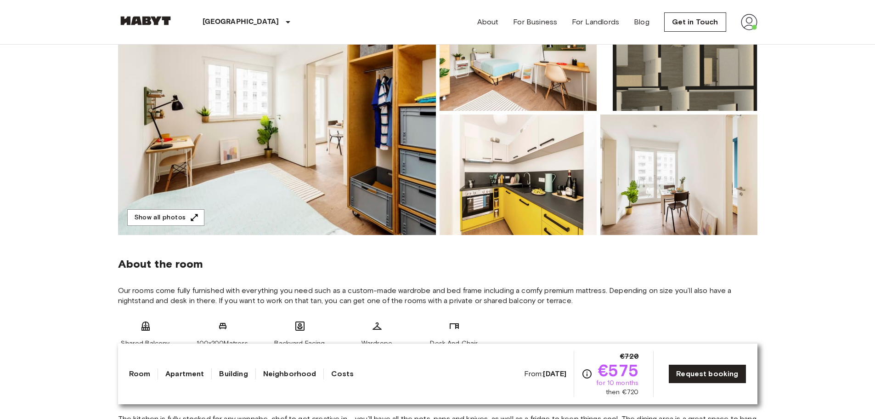
click at [296, 155] on img at bounding box center [277, 112] width 318 height 244
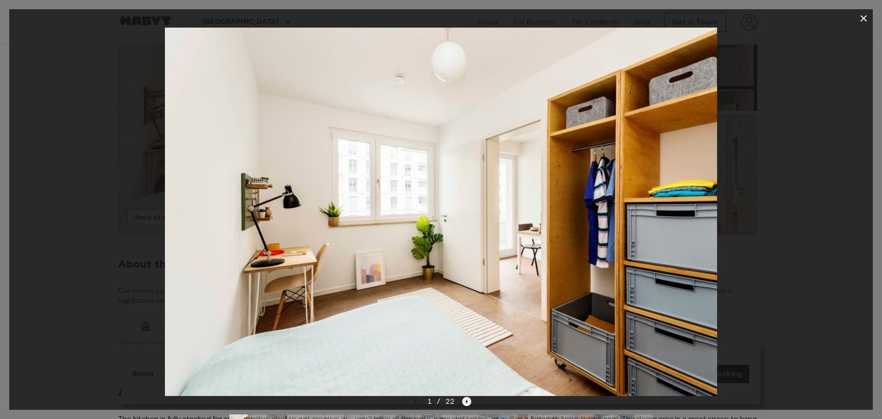
click at [469, 402] on icon "Next image" at bounding box center [466, 401] width 9 height 9
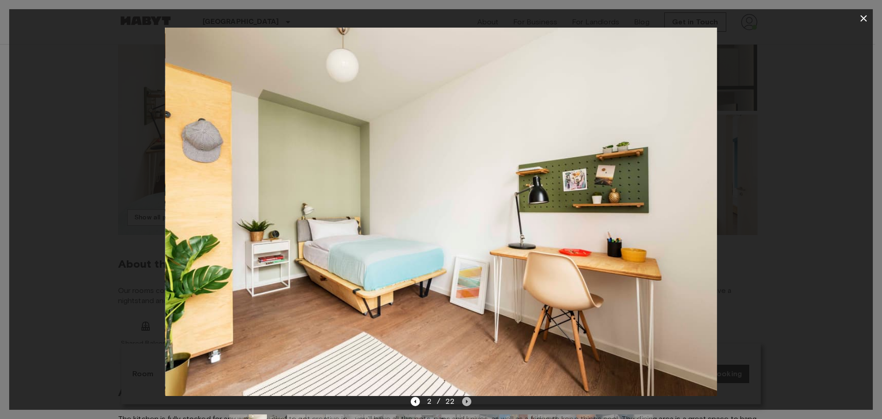
click at [469, 402] on icon "Next image" at bounding box center [466, 401] width 9 height 9
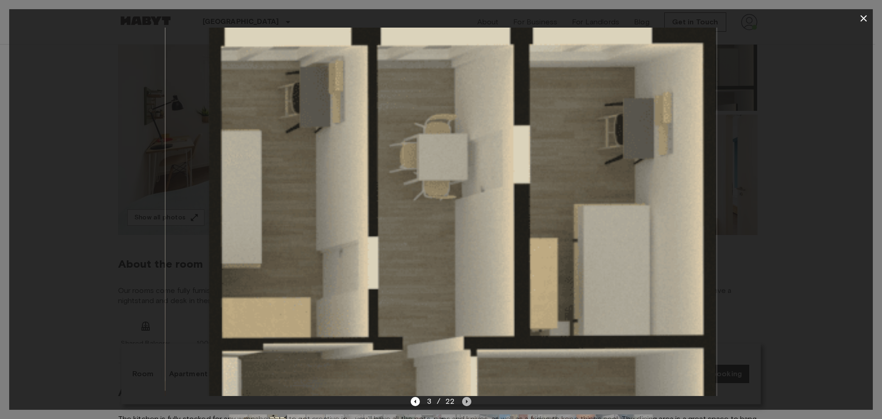
click at [469, 402] on icon "Next image" at bounding box center [466, 401] width 9 height 9
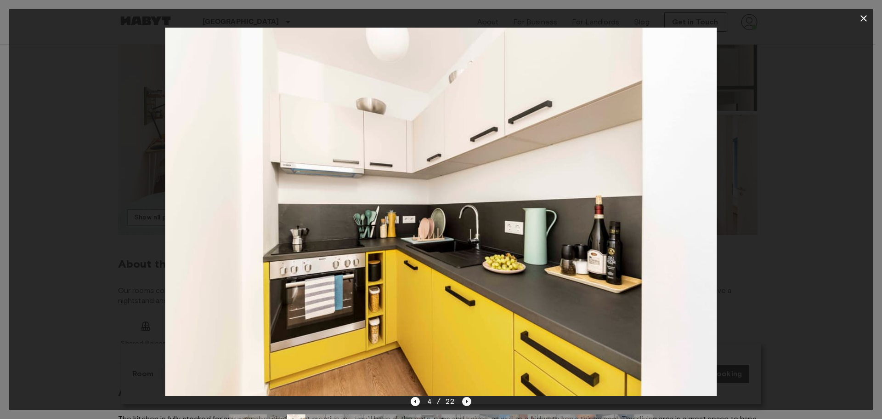
click at [469, 402] on icon "Next image" at bounding box center [466, 401] width 9 height 9
